Goal: Task Accomplishment & Management: Manage account settings

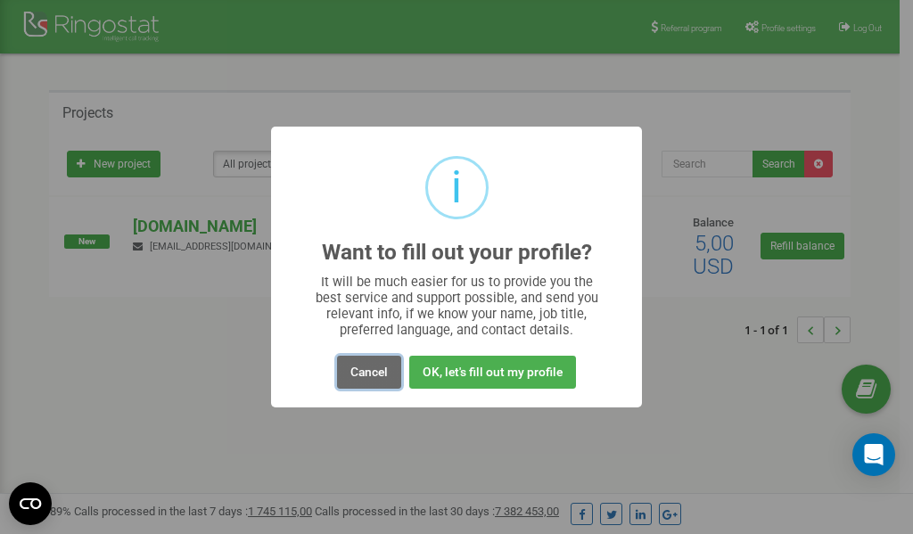
click at [381, 369] on button "Cancel" at bounding box center [369, 372] width 64 height 33
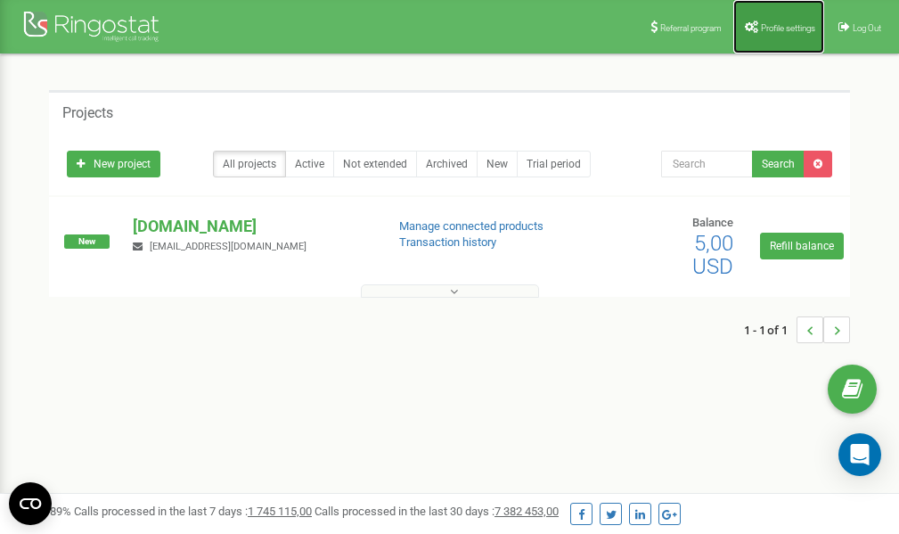
click at [766, 20] on link "Profile settings" at bounding box center [778, 26] width 91 height 53
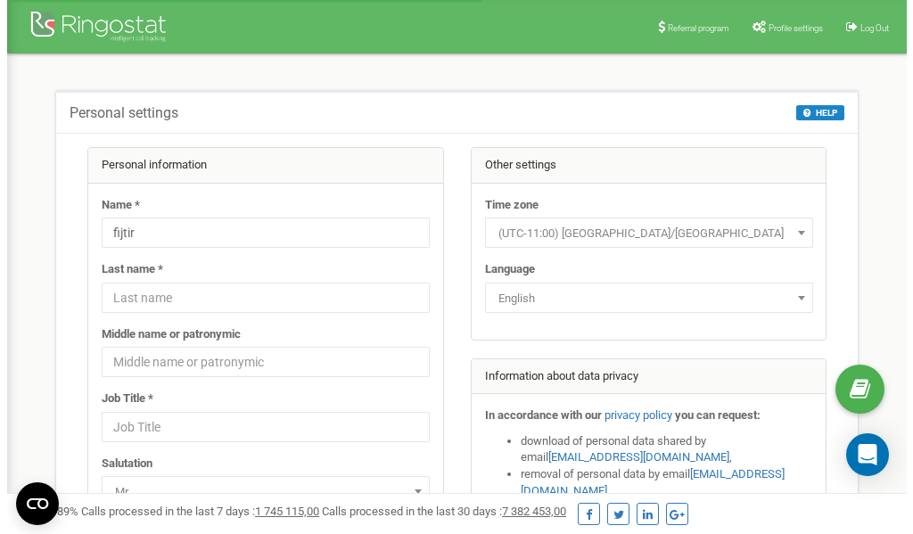
scroll to position [89, 0]
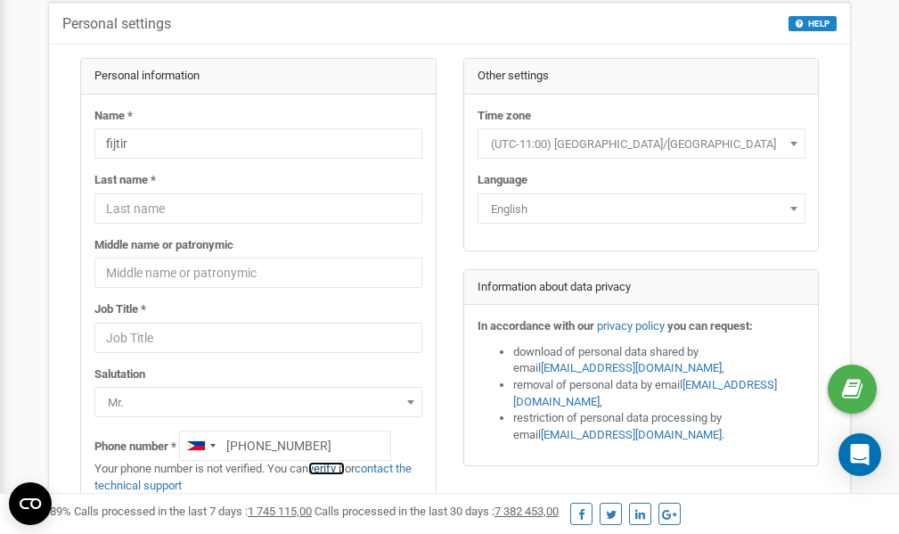
click at [334, 467] on link "verify it" at bounding box center [326, 468] width 37 height 13
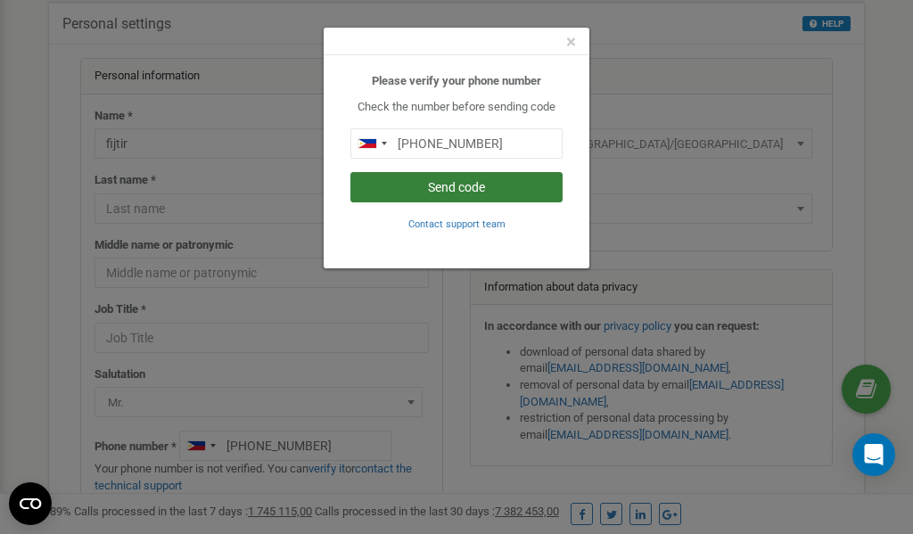
click at [487, 189] on button "Send code" at bounding box center [456, 187] width 212 height 30
